Goal: Information Seeking & Learning: Check status

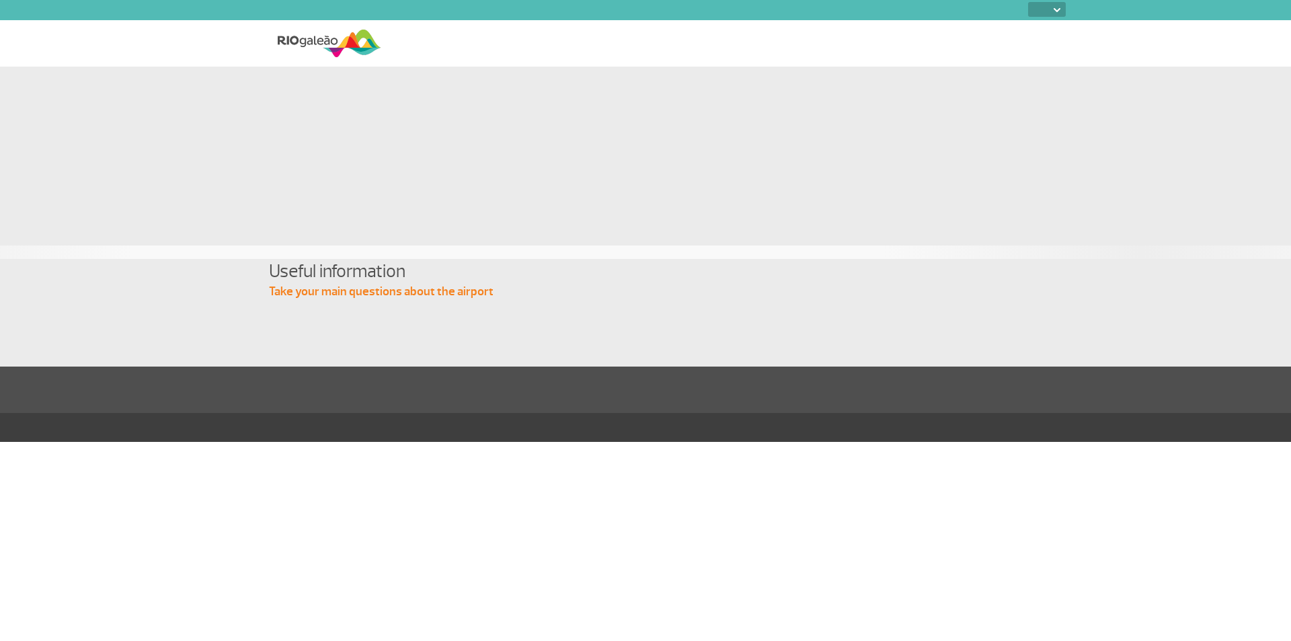
select select
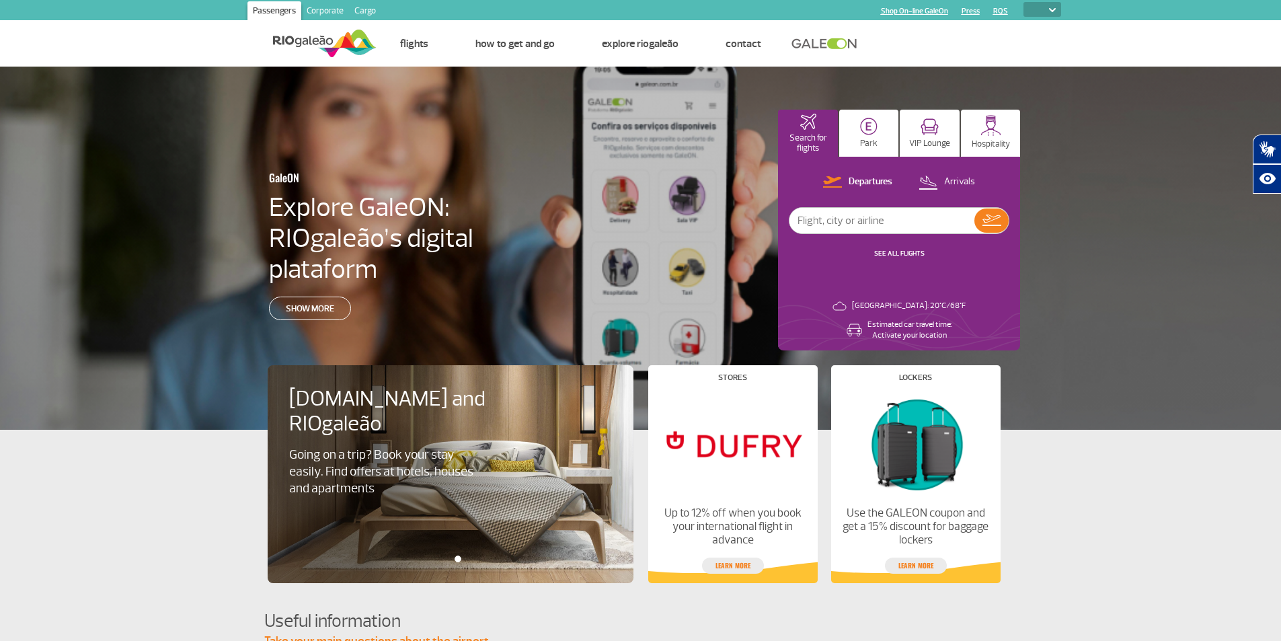
click at [952, 48] on ul "Home Page Contact us Frequently Asked Questions Ethics Hotline Lost and Found F…" at bounding box center [719, 44] width 685 height 46
click at [887, 217] on input "text" at bounding box center [882, 221] width 185 height 26
type input "[GEOGRAPHIC_DATA]"
drag, startPoint x: 1015, startPoint y: 219, endPoint x: 1008, endPoint y: 225, distance: 8.6
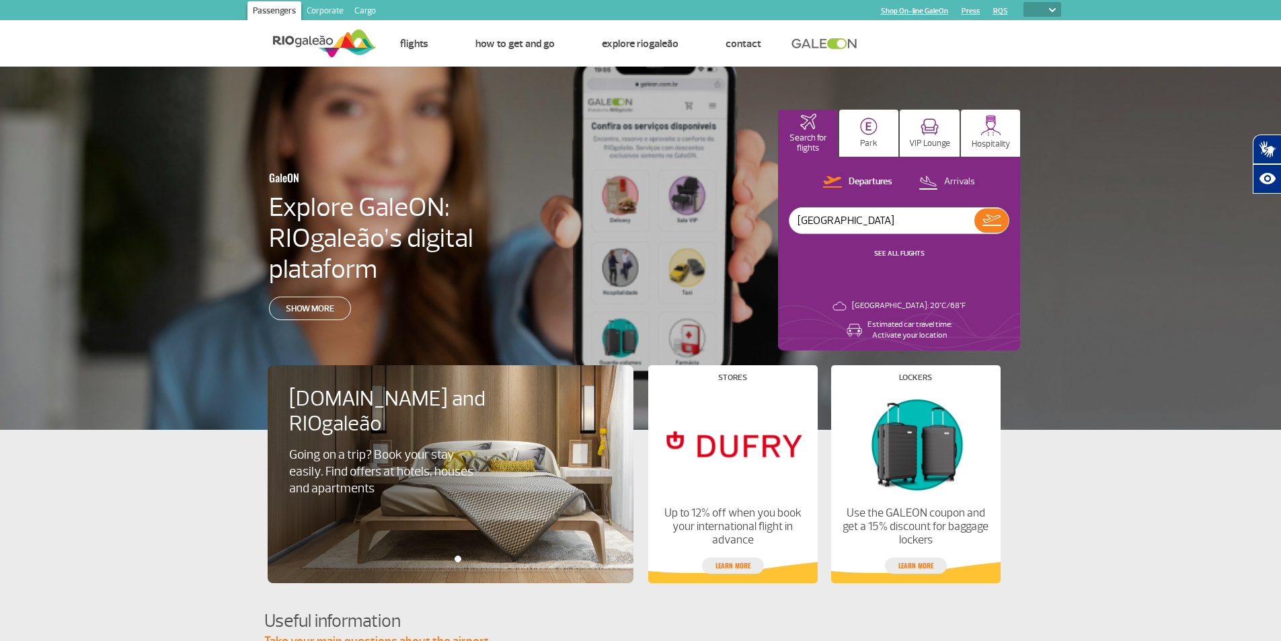
click at [1010, 224] on div "Departures Arrivals [GEOGRAPHIC_DATA] ALL FLIGHTS [GEOGRAPHIC_DATA]: 20°C/68°F …" at bounding box center [899, 254] width 242 height 194
click at [999, 226] on img at bounding box center [992, 220] width 19 height 11
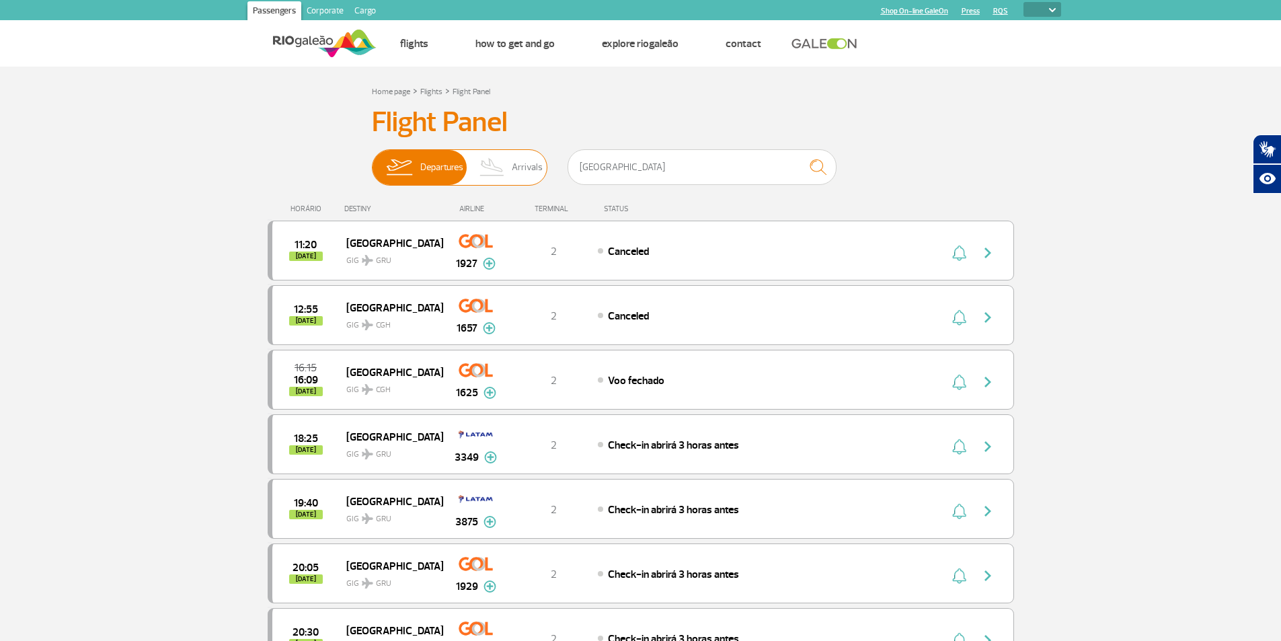
click at [515, 166] on span "Arrivals" at bounding box center [527, 167] width 31 height 35
click at [372, 161] on input "Departures Arrivals" at bounding box center [372, 161] width 0 height 0
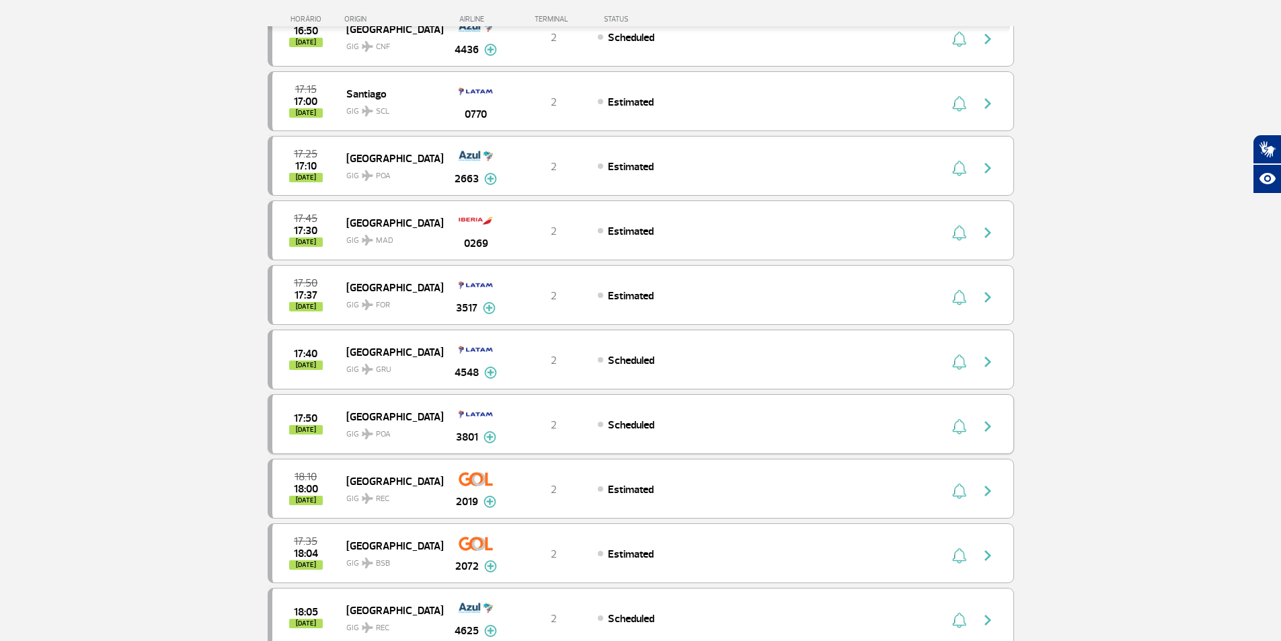
scroll to position [942, 0]
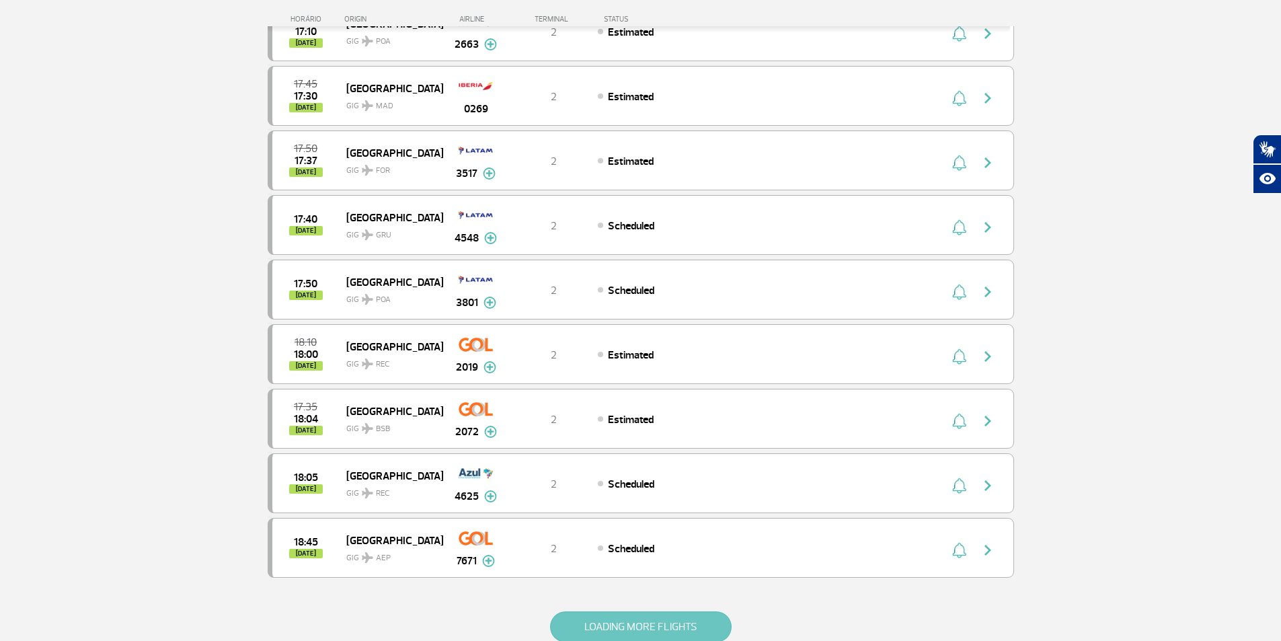
click at [594, 622] on button "LOADING MORE FLIGHTS" at bounding box center [641, 626] width 182 height 31
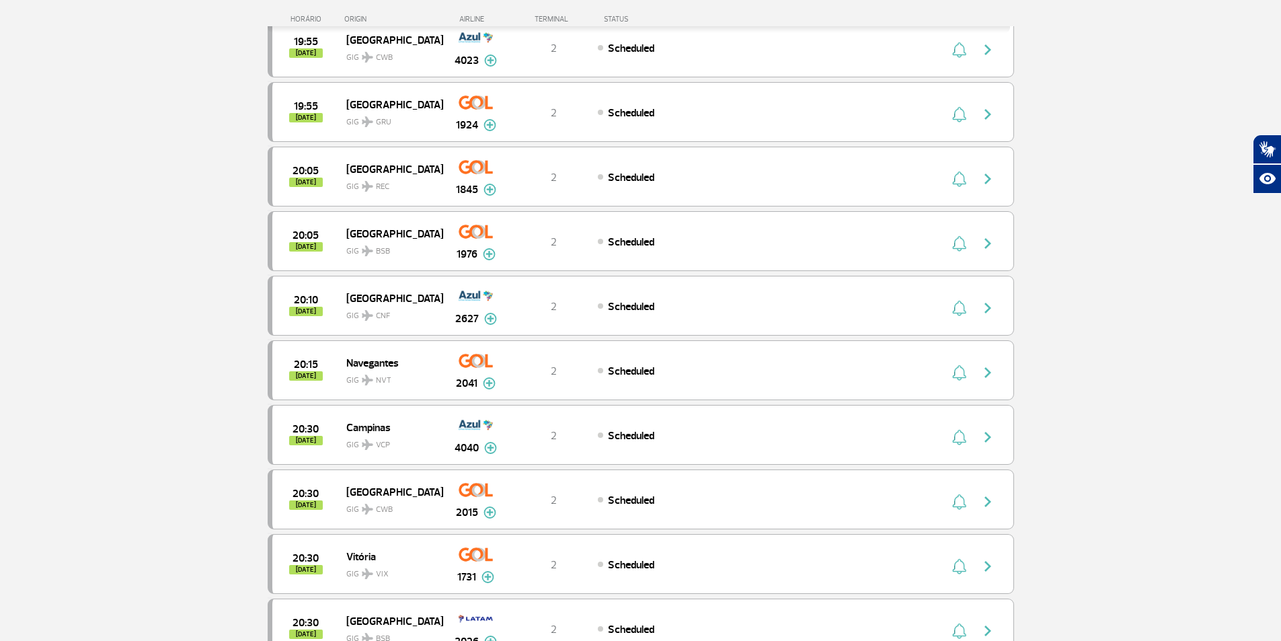
scroll to position [2472, 0]
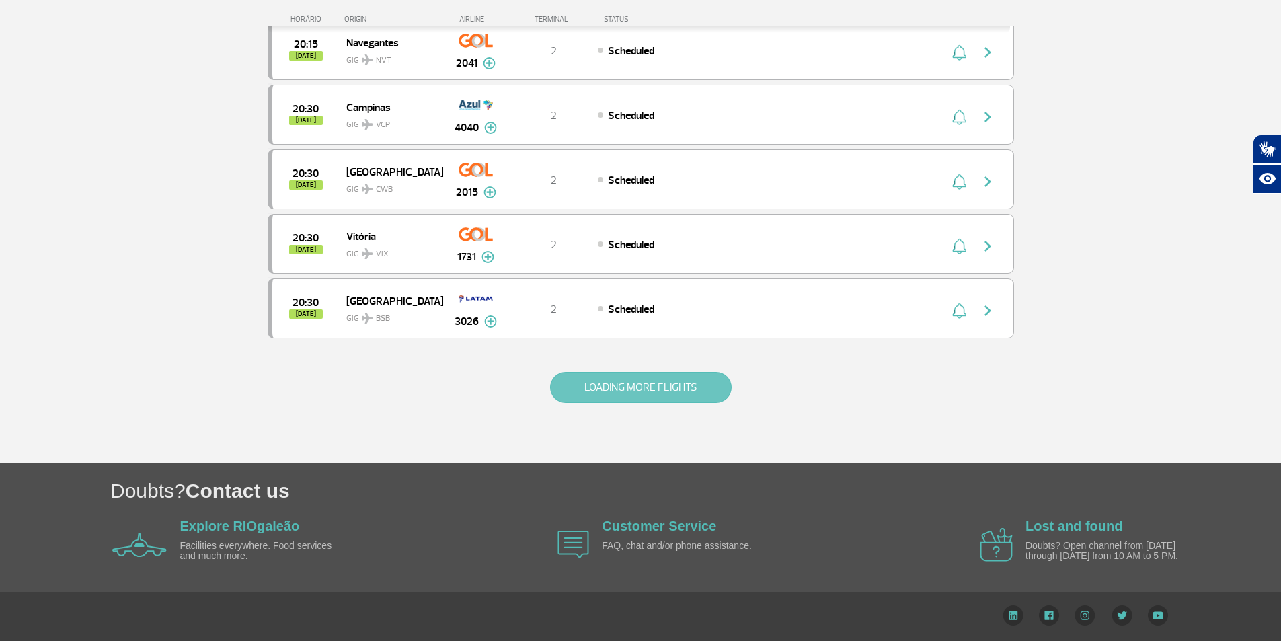
click at [640, 374] on button "LOADING MORE FLIGHTS" at bounding box center [641, 387] width 182 height 31
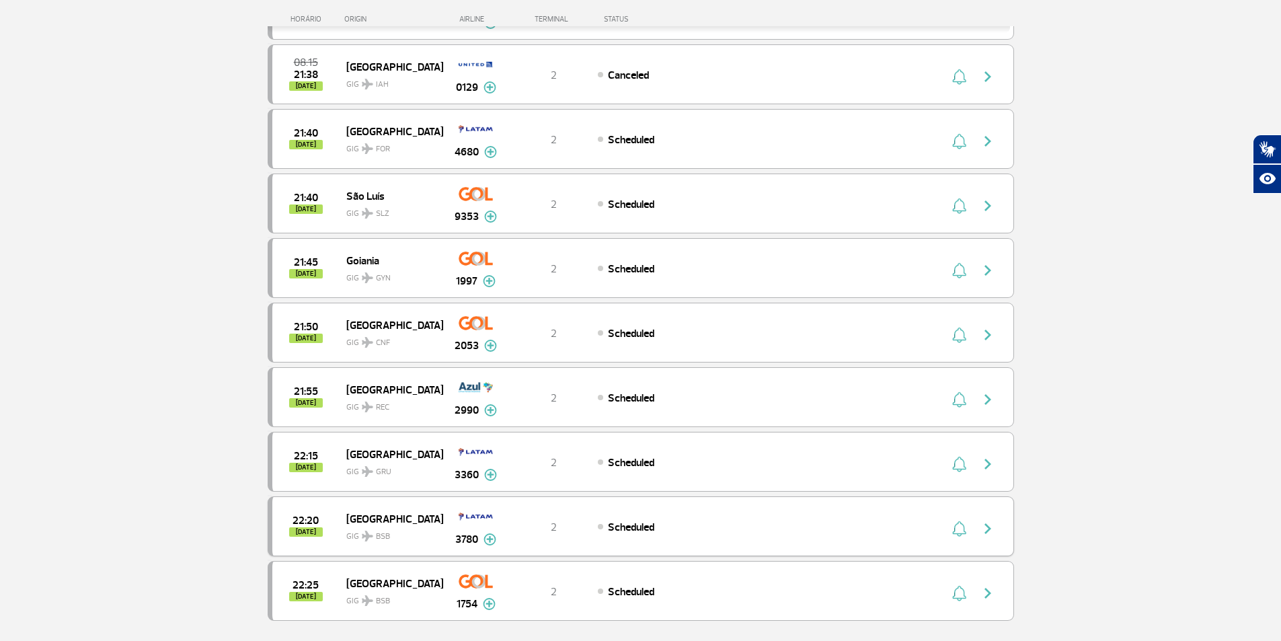
scroll to position [3764, 0]
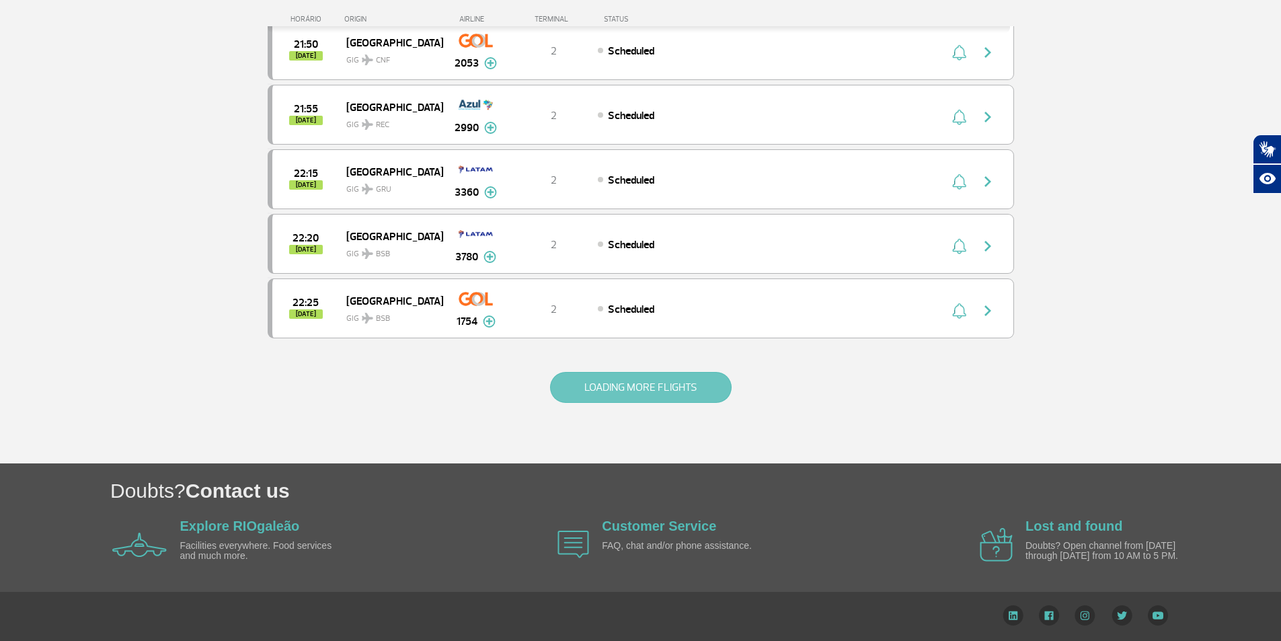
click at [646, 377] on button "LOADING MORE FLIGHTS" at bounding box center [641, 387] width 182 height 31
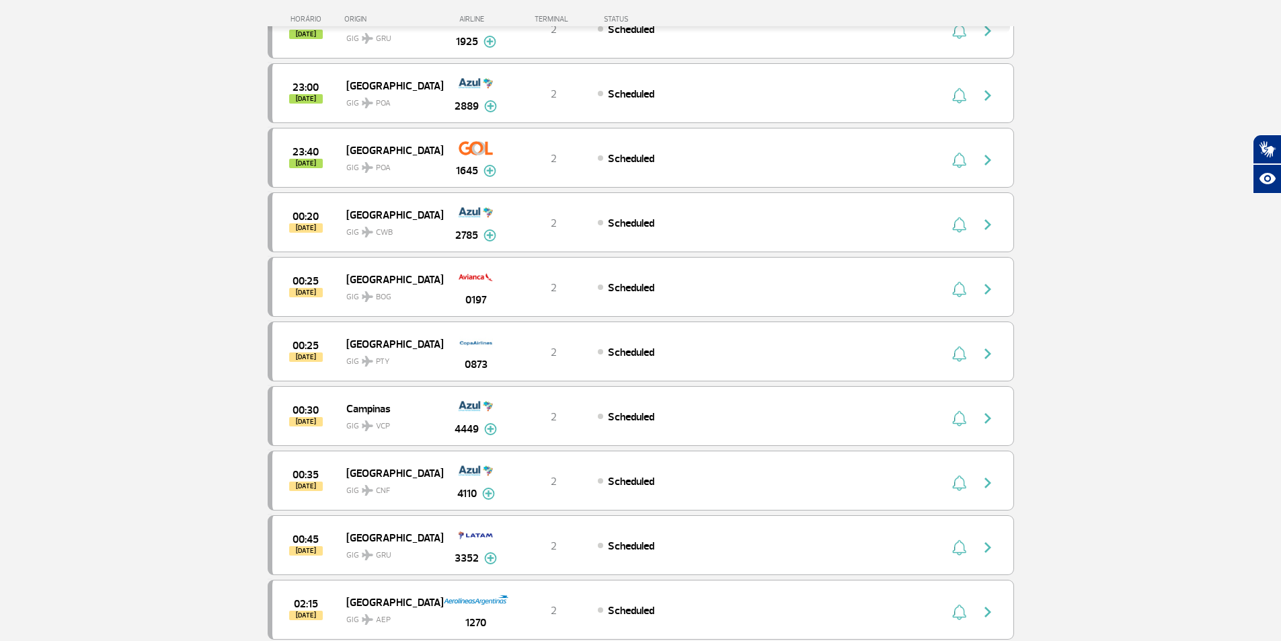
scroll to position [4705, 0]
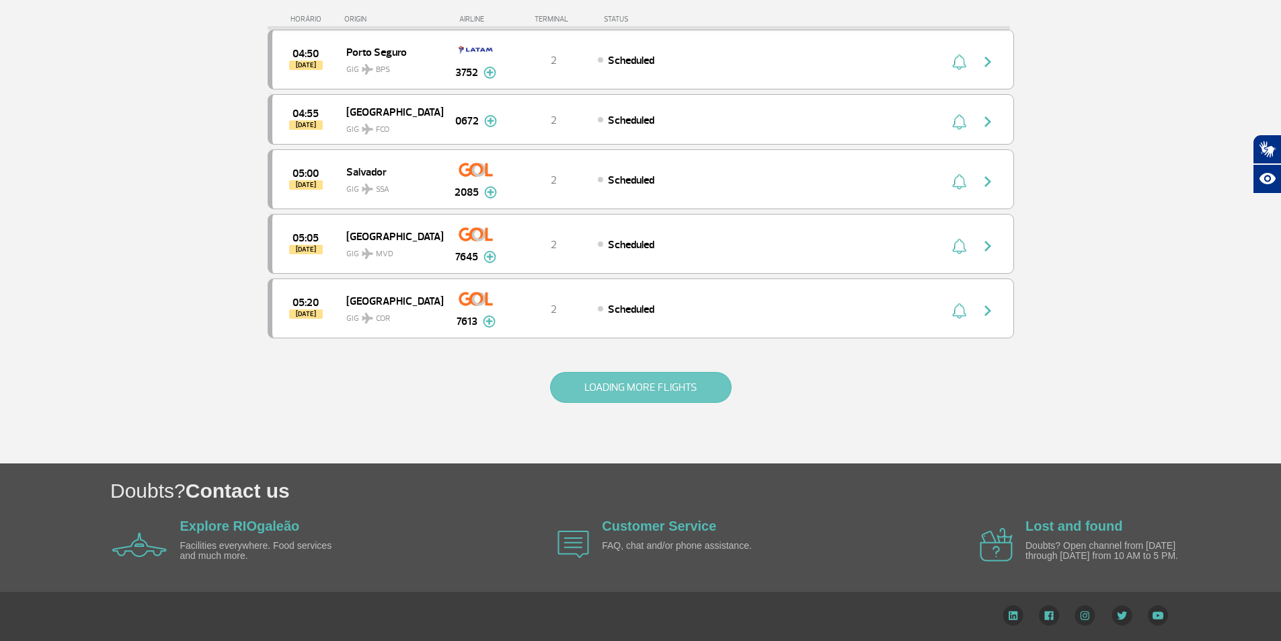
click at [646, 380] on button "LOADING MORE FLIGHTS" at bounding box center [641, 387] width 182 height 31
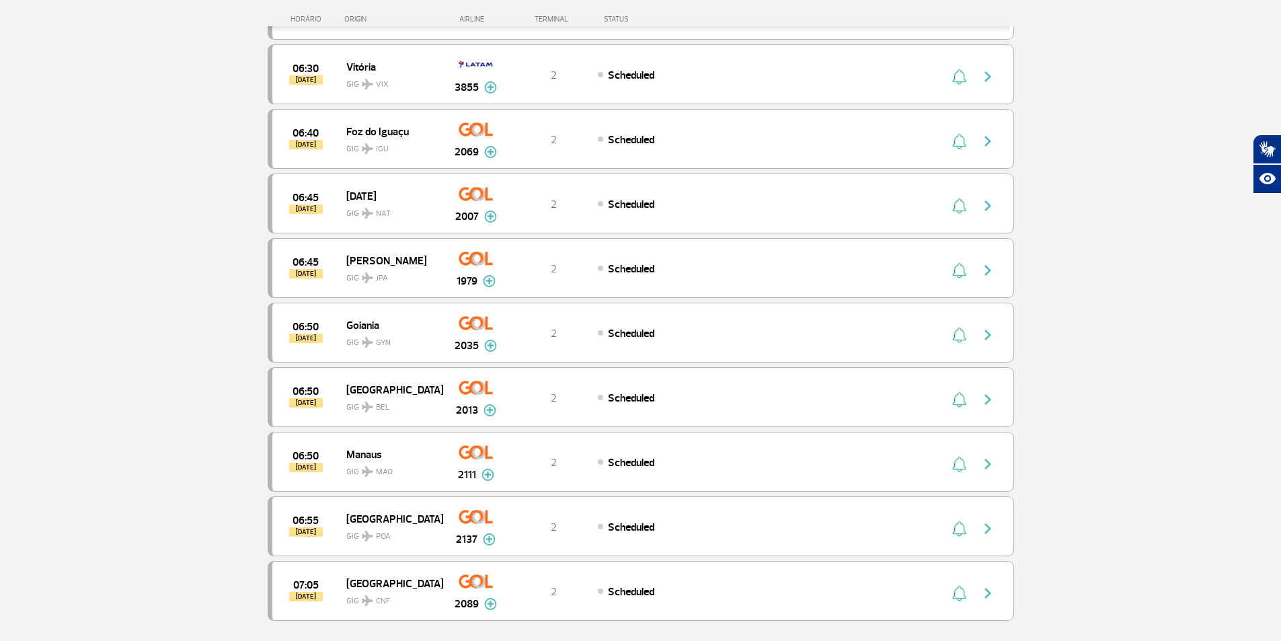
scroll to position [6337, 0]
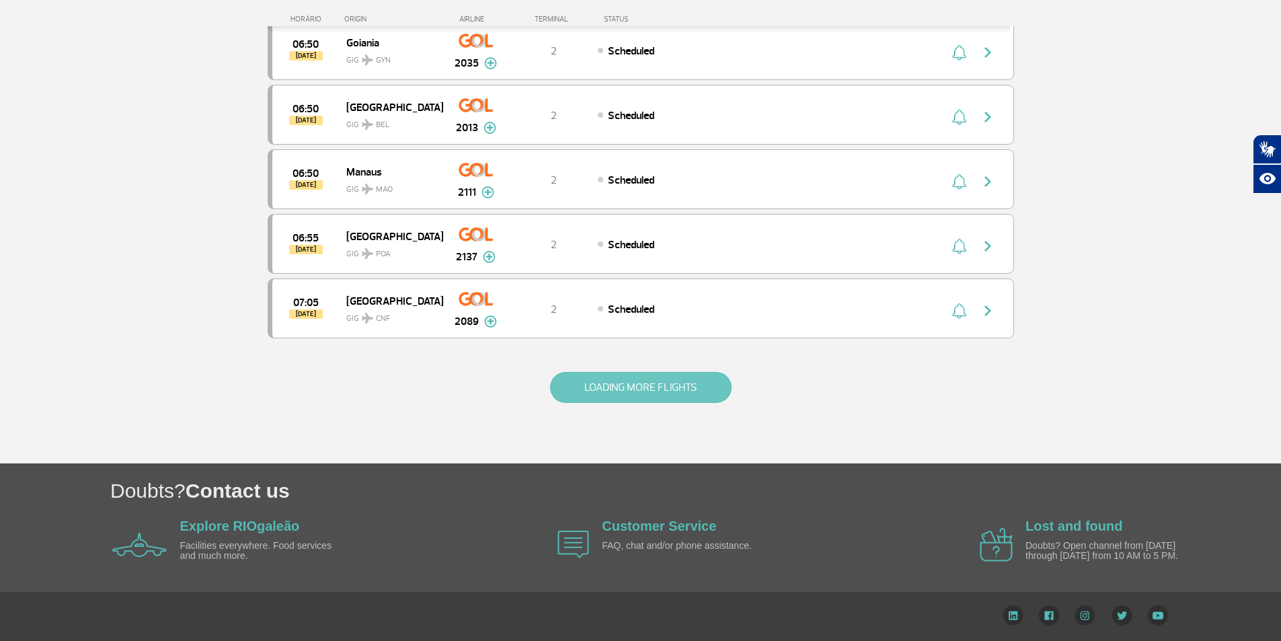
click at [649, 400] on button "LOADING MORE FLIGHTS" at bounding box center [641, 387] width 182 height 31
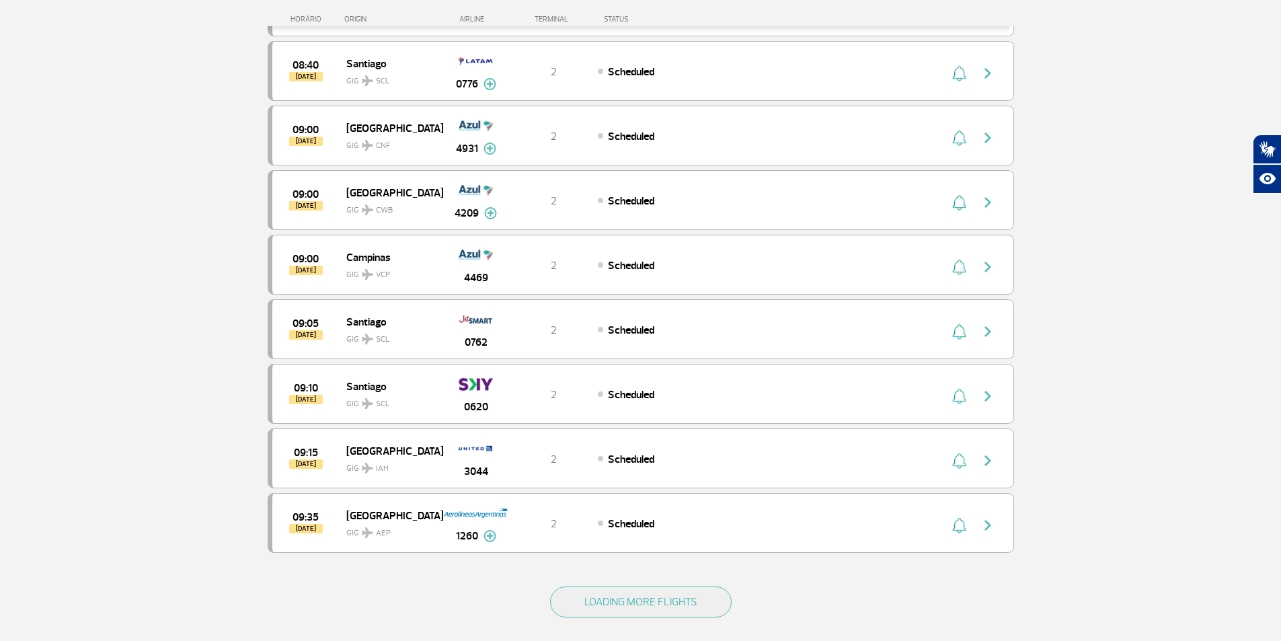
scroll to position [7628, 0]
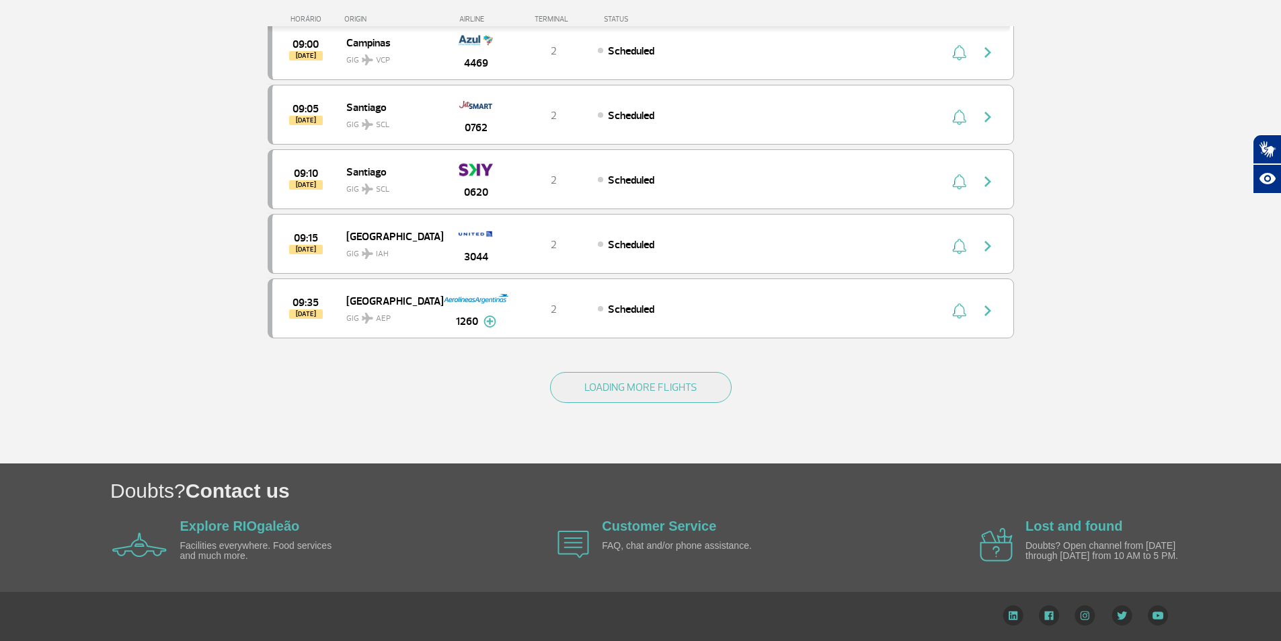
click at [656, 416] on div "LOADING MORE FLIGHTS" at bounding box center [641, 409] width 747 height 108
click at [656, 393] on button "LOADING MORE FLIGHTS" at bounding box center [641, 387] width 182 height 31
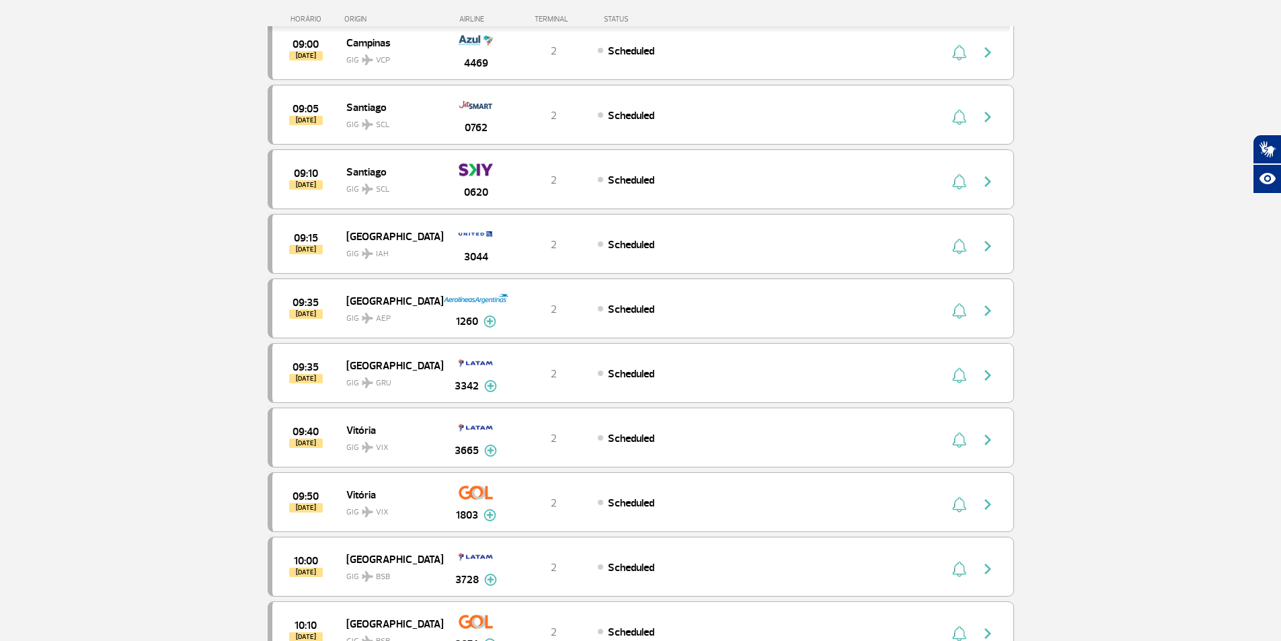
scroll to position [8919, 0]
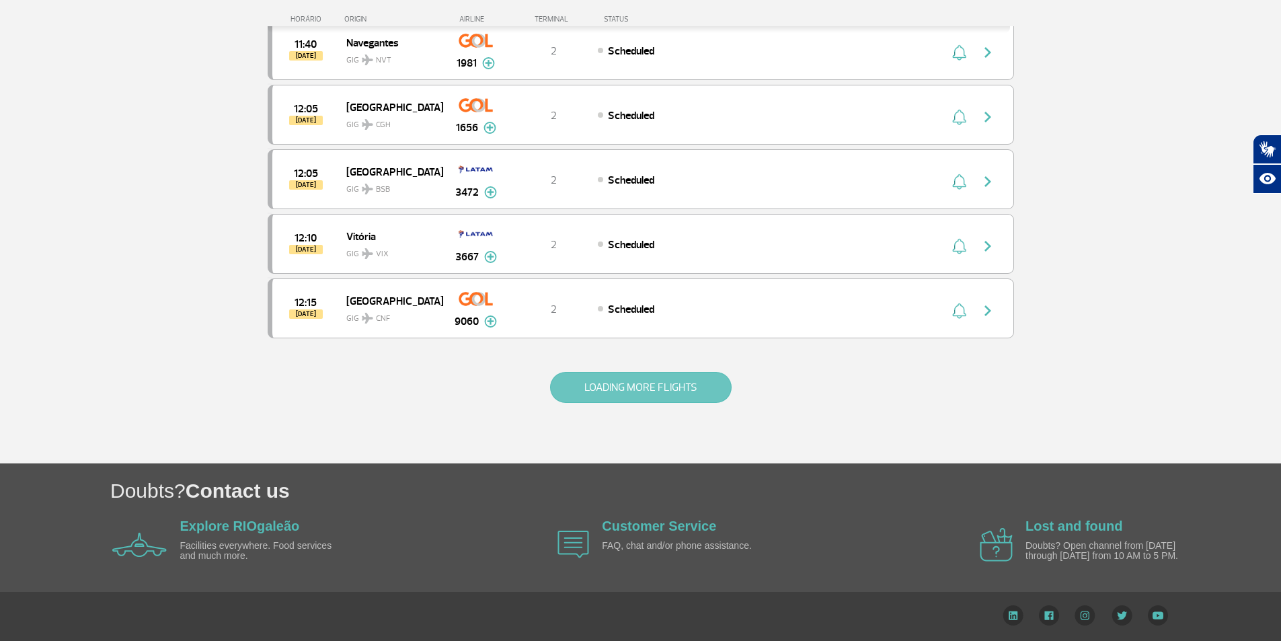
click at [665, 398] on button "LOADING MORE FLIGHTS" at bounding box center [641, 387] width 182 height 31
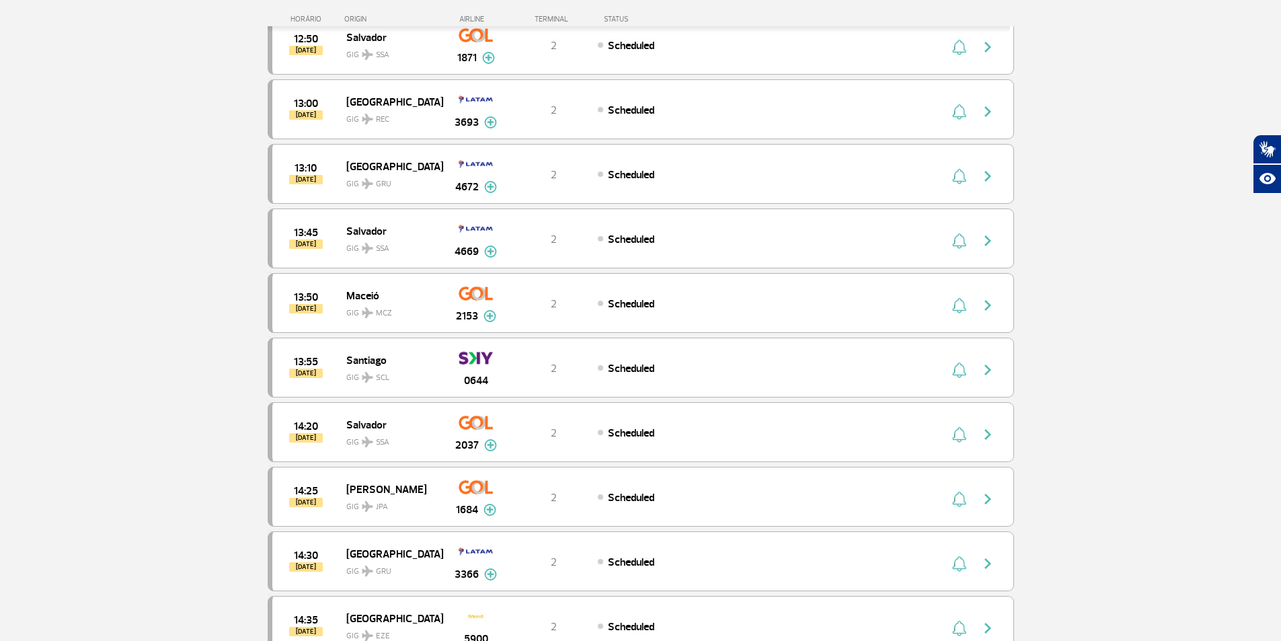
scroll to position [10211, 0]
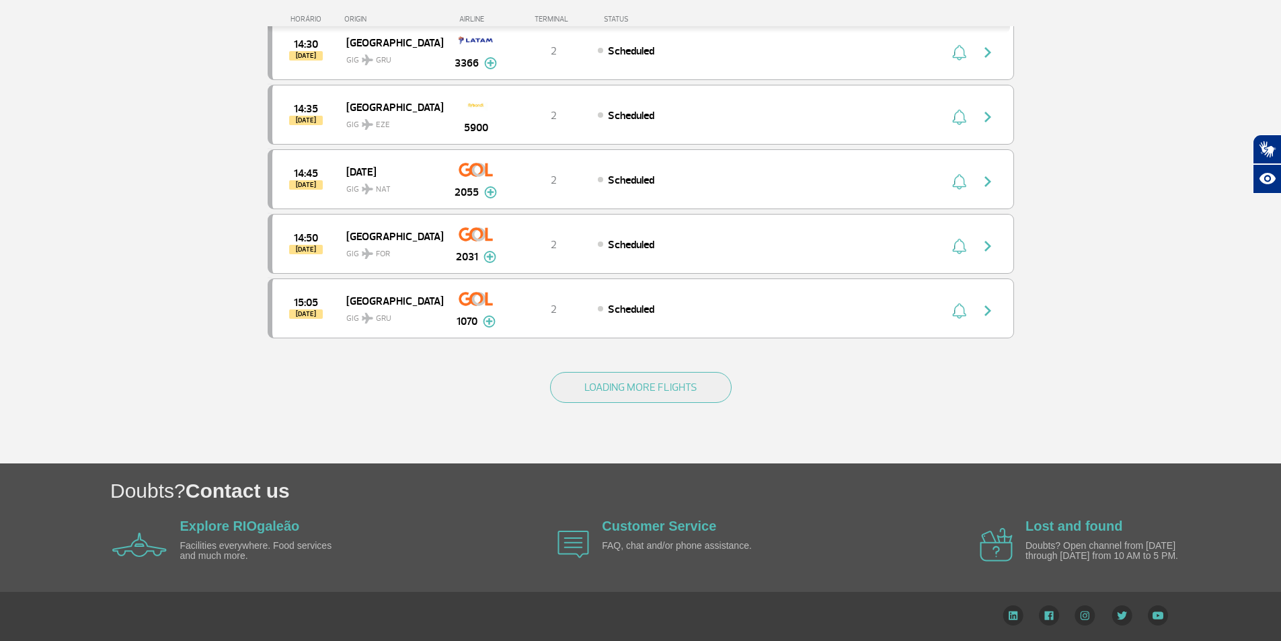
click at [575, 367] on div "LOADING MORE FLIGHTS" at bounding box center [641, 409] width 747 height 108
click at [578, 371] on div "LOADING MORE FLIGHTS" at bounding box center [641, 409] width 747 height 108
click at [578, 374] on button "LOADING MORE FLIGHTS" at bounding box center [641, 387] width 182 height 31
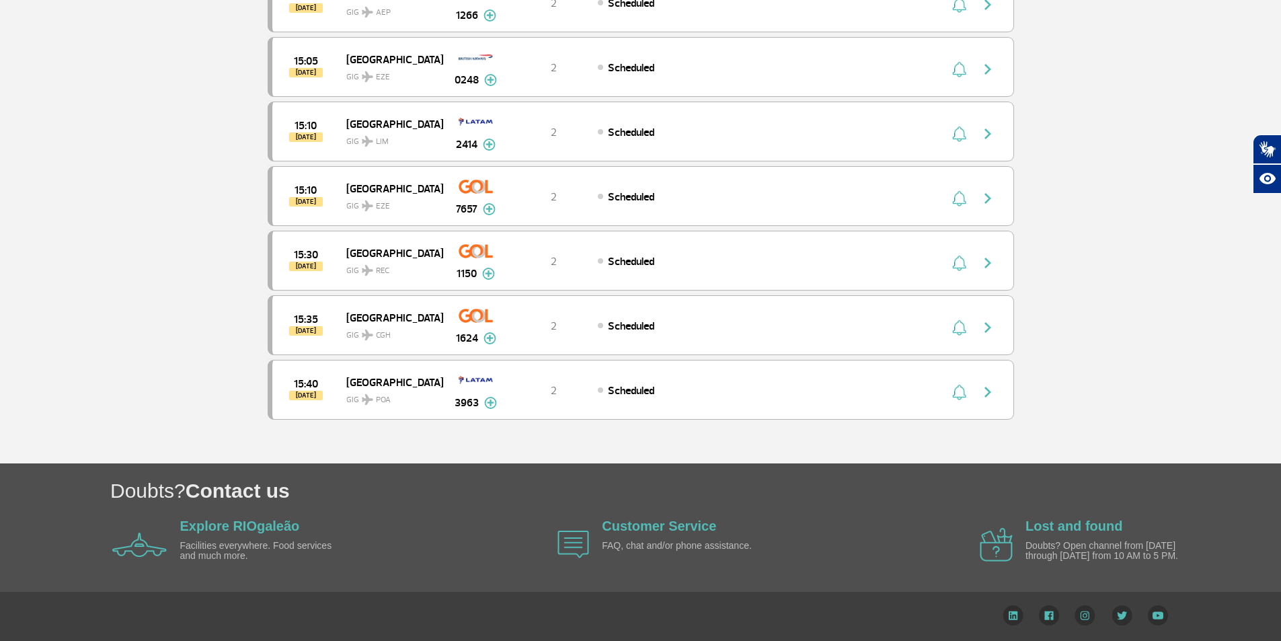
scroll to position [0, 0]
